Goal: Information Seeking & Learning: Learn about a topic

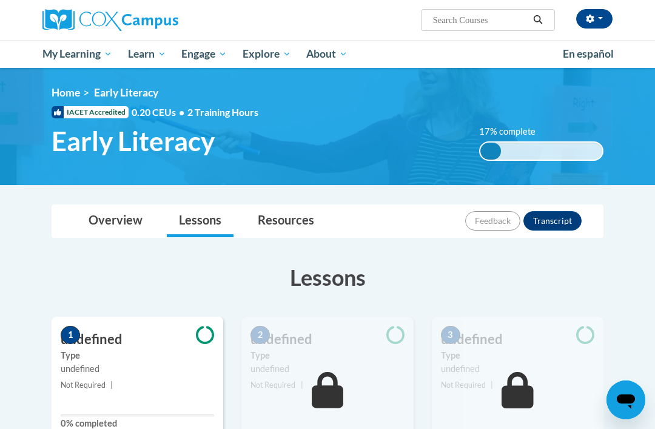
click at [0, 0] on span "My Course Progress" at bounding box center [0, 0] width 0 height 0
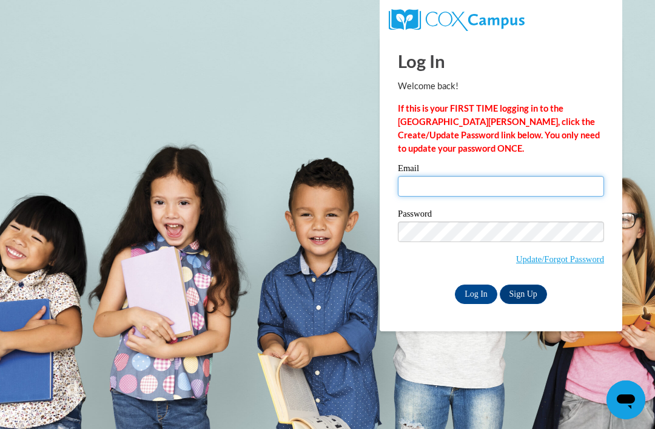
type input "72youlanda@gmail.com"
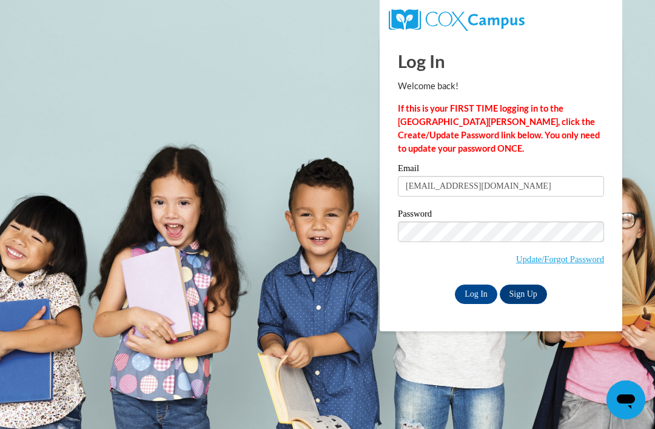
click at [476, 293] on input "Log In" at bounding box center [476, 293] width 42 height 19
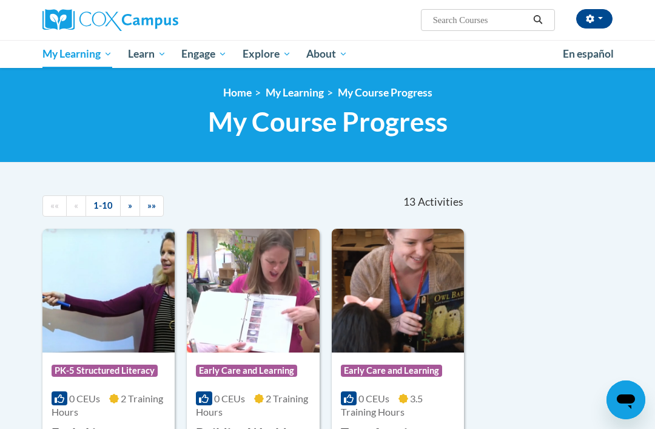
click at [139, 16] on img at bounding box center [110, 20] width 136 height 22
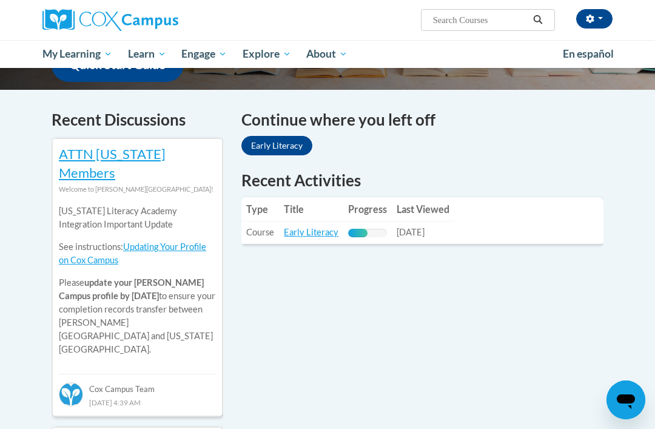
scroll to position [347, 0]
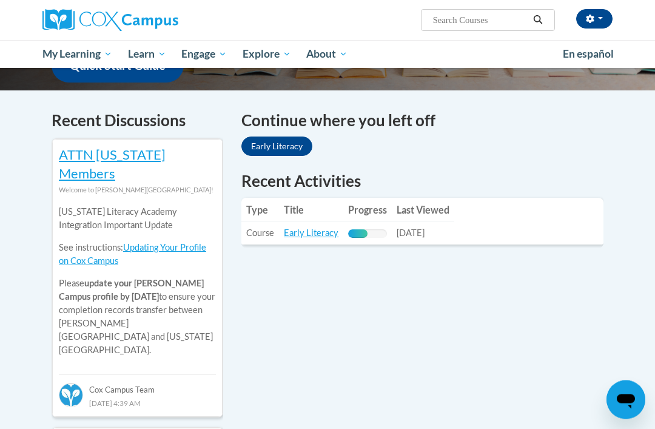
click at [315, 228] on link "Early Literacy" at bounding box center [311, 233] width 55 height 10
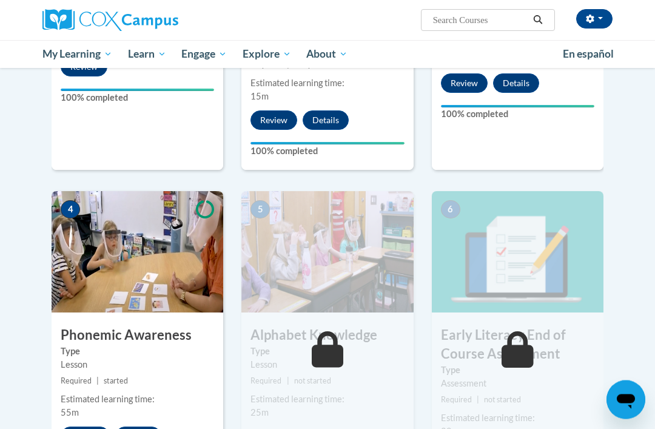
scroll to position [479, 0]
click at [75, 426] on button "Resume" at bounding box center [85, 435] width 49 height 19
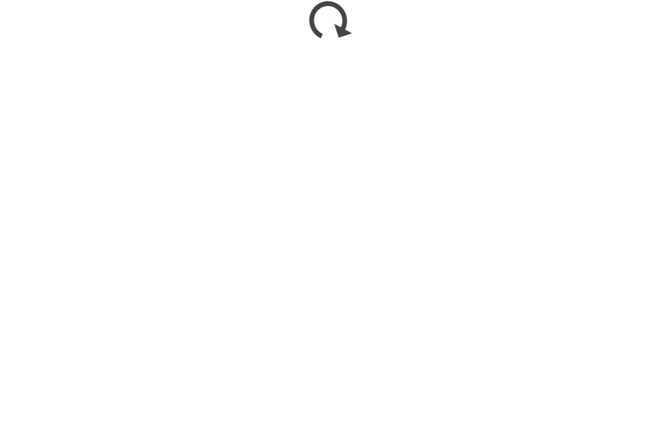
scroll to position [685, 0]
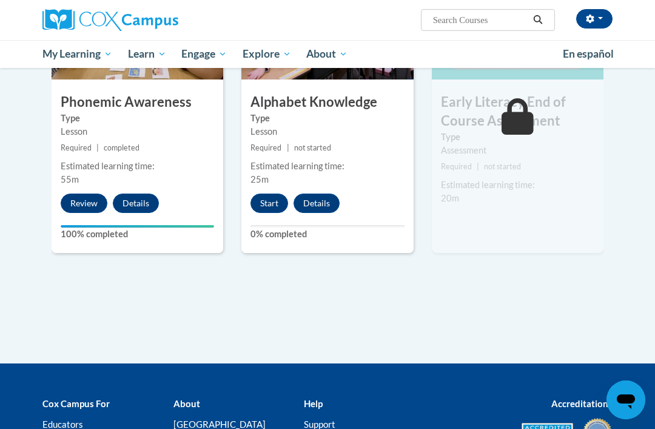
scroll to position [711, 0]
click at [270, 194] on button "Start" at bounding box center [269, 203] width 38 height 19
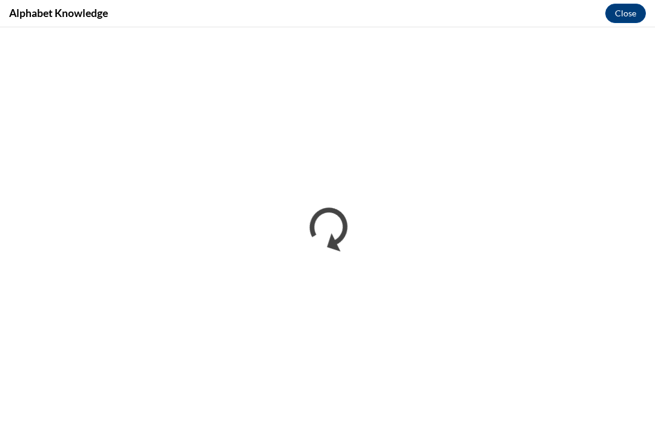
scroll to position [0, 0]
